Goal: Information Seeking & Learning: Check status

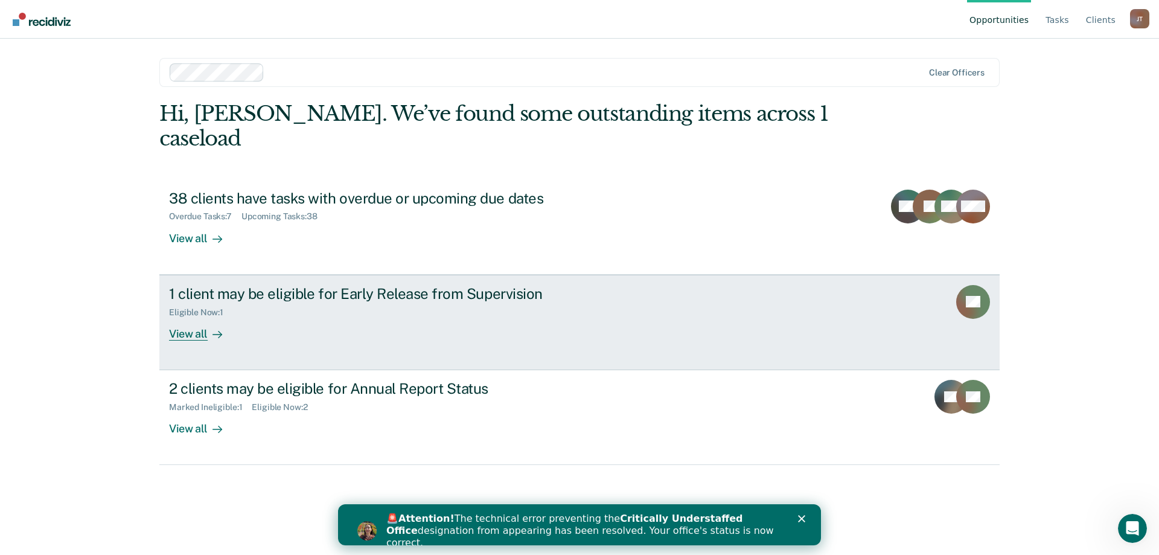
click at [344, 285] on div "1 client may be eligible for Early Release from Supervision" at bounding box center [381, 294] width 424 height 18
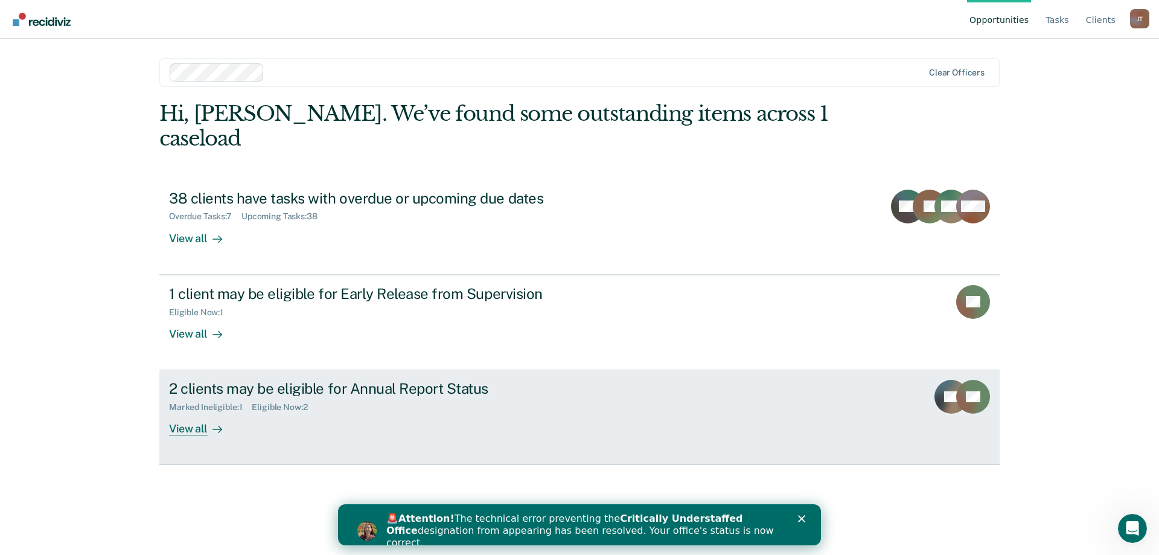
click at [367, 380] on div "2 clients may be eligible for Annual Report Status" at bounding box center [381, 389] width 424 height 18
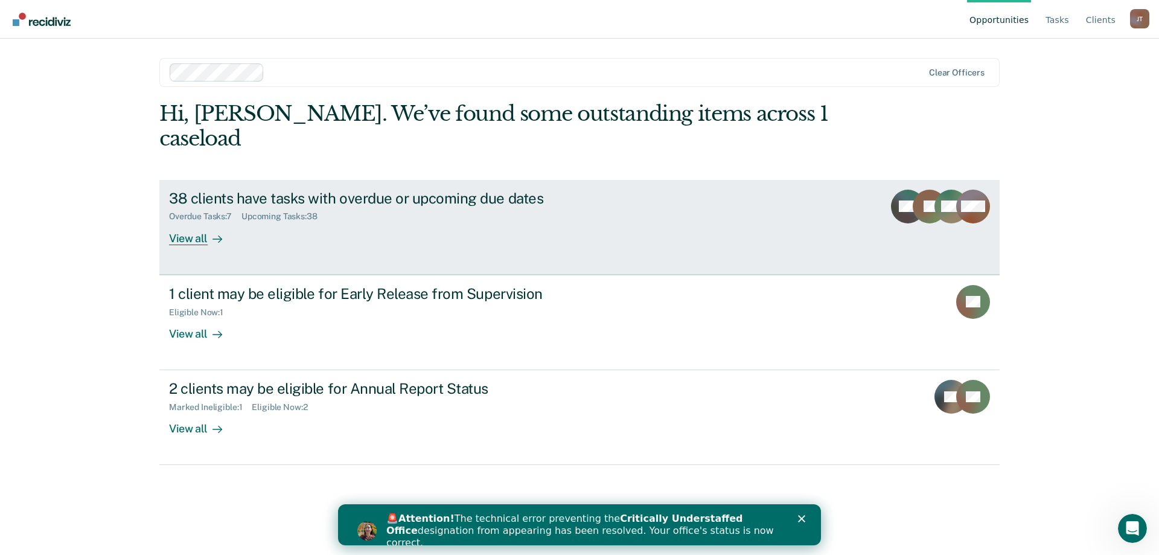
click at [291, 217] on div "38 clients have tasks with overdue or upcoming due dates Overdue Tasks : 7 Upco…" at bounding box center [395, 218] width 453 height 56
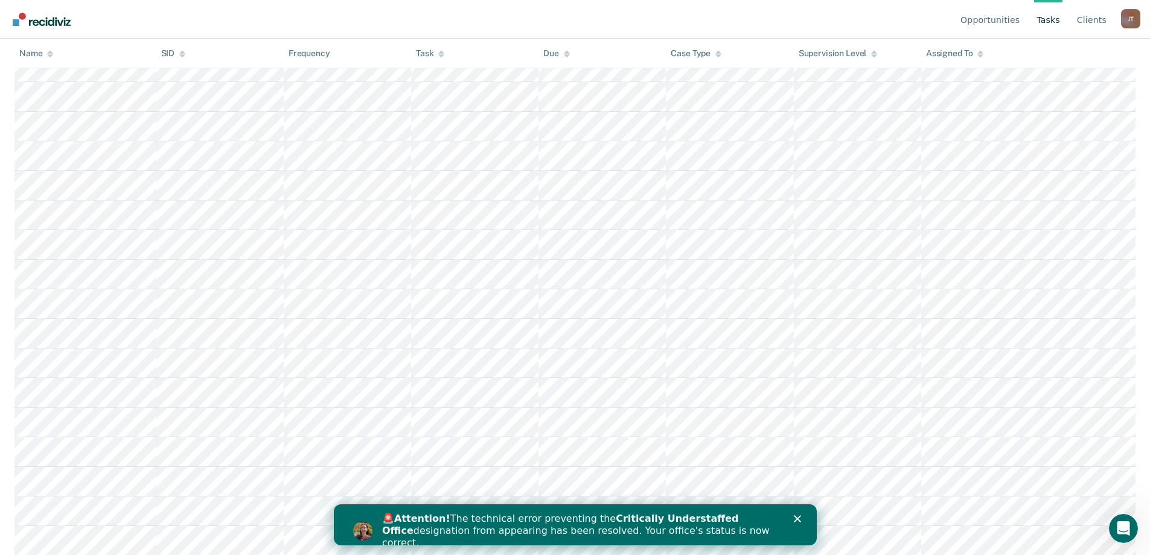
scroll to position [1059, 0]
click at [797, 515] on icon "Close" at bounding box center [796, 518] width 7 height 7
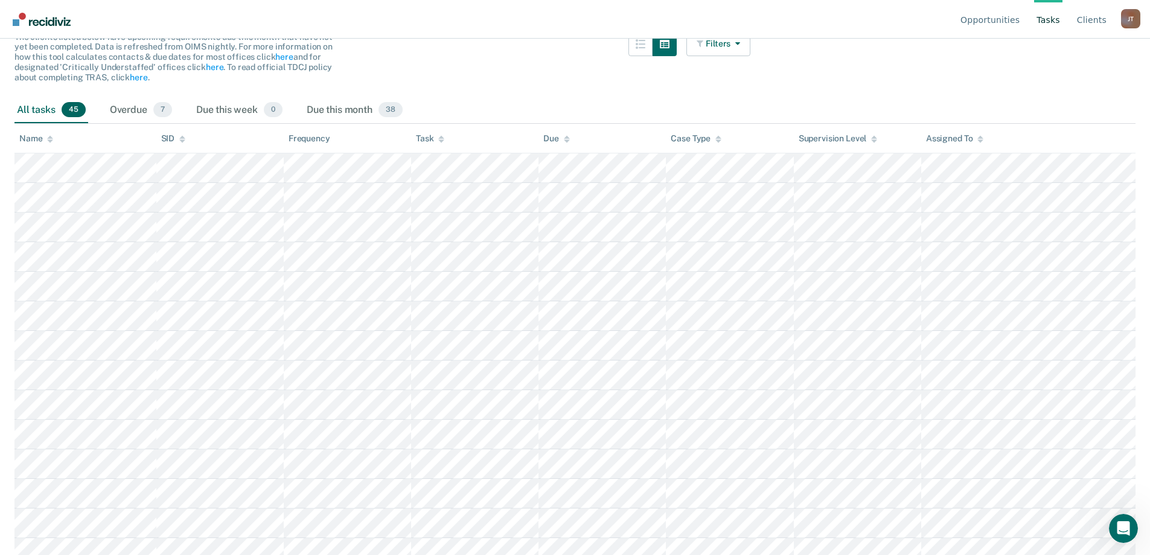
scroll to position [0, 0]
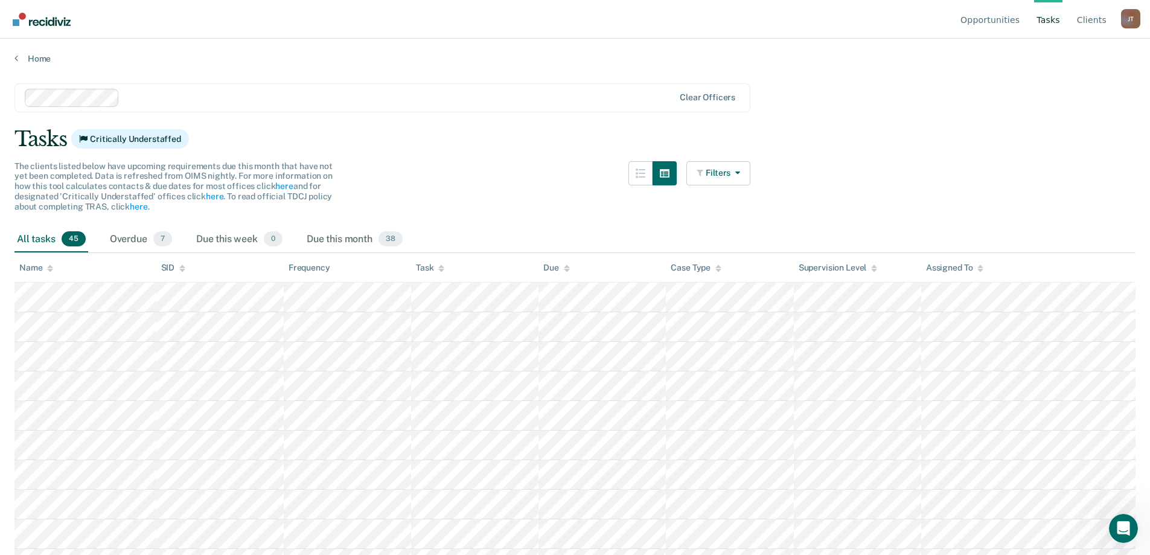
click at [444, 264] on icon at bounding box center [441, 268] width 6 height 8
